Goal: Task Accomplishment & Management: Manage account settings

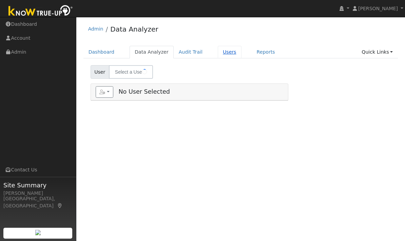
click at [222, 50] on link "Users" at bounding box center [230, 52] width 24 height 13
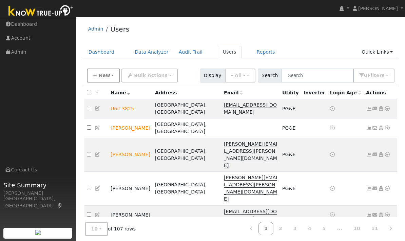
click at [107, 70] on button "New" at bounding box center [104, 76] width 34 height 14
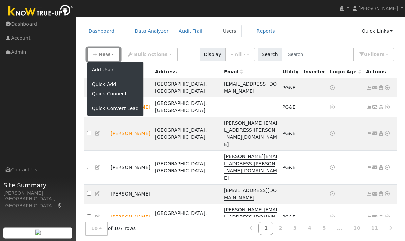
scroll to position [21, 0]
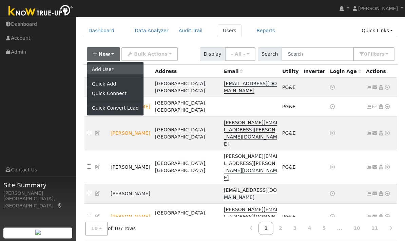
click at [112, 69] on link "Add User" at bounding box center [115, 69] width 56 height 9
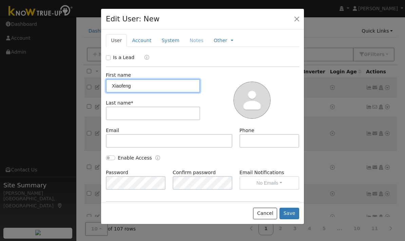
type input "Xiaofeng"
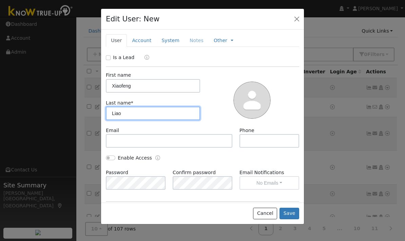
scroll to position [19, 0]
type input "Liao"
click at [291, 206] on div "Trial Expiration Access Expiration" at bounding box center [202, 219] width 200 height 27
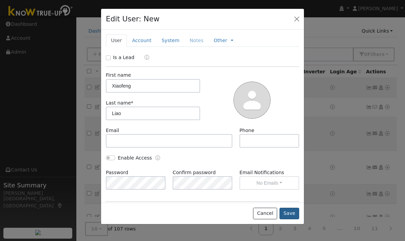
click at [293, 219] on button "Save" at bounding box center [290, 214] width 20 height 12
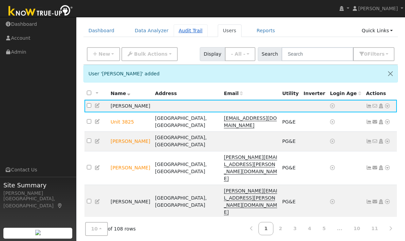
click at [186, 33] on link "Audit Trail" at bounding box center [191, 30] width 34 height 13
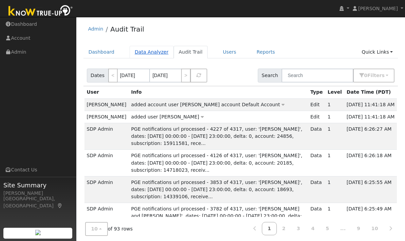
click at [154, 52] on link "Data Analyzer" at bounding box center [152, 52] width 44 height 13
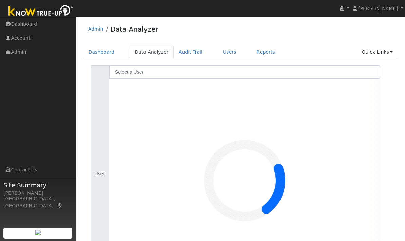
click at [146, 79] on img at bounding box center [244, 181] width 271 height 204
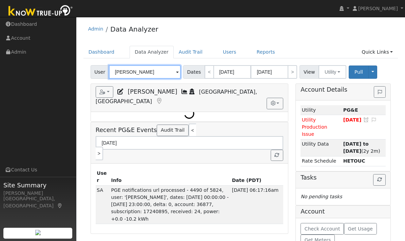
click at [145, 70] on input "[PERSON_NAME]" at bounding box center [145, 72] width 72 height 14
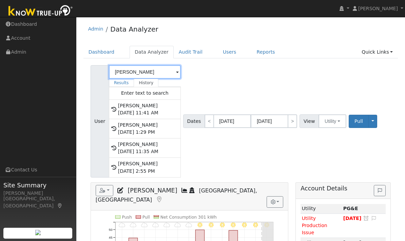
click at [138, 72] on input "[PERSON_NAME]" at bounding box center [145, 72] width 72 height 14
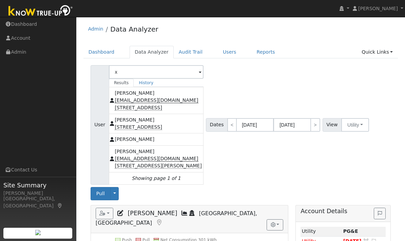
click at [154, 142] on span "[PERSON_NAME]" at bounding box center [135, 138] width 40 height 5
type input "[PERSON_NAME]"
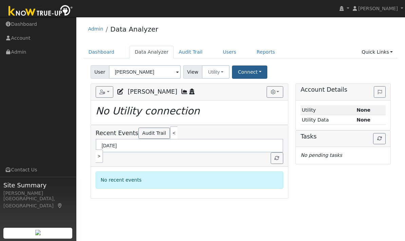
click at [232, 69] on button "Connect" at bounding box center [249, 71] width 35 height 13
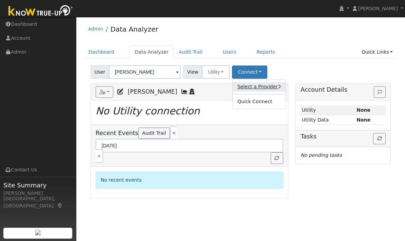
click at [249, 88] on link "Select a Provider" at bounding box center [259, 86] width 53 height 9
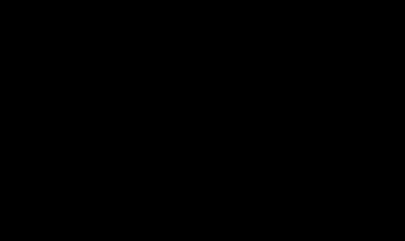
click at [239, 129] on span "Pacific Gas & Electric" at bounding box center [264, 126] width 50 height 5
